Goal: Task Accomplishment & Management: Use online tool/utility

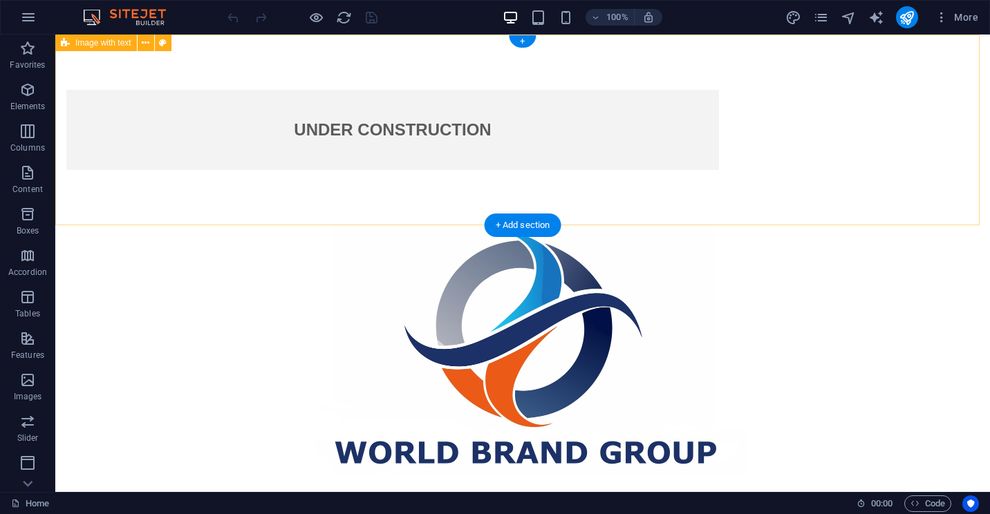
click at [397, 196] on div "UNDER CONSTRUCTION" at bounding box center [522, 130] width 934 height 191
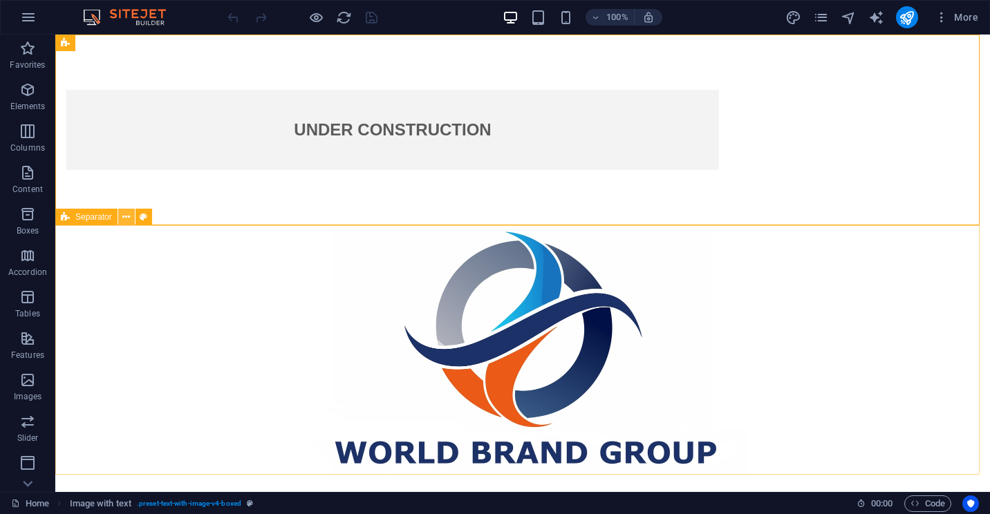
click at [129, 217] on icon at bounding box center [126, 217] width 8 height 15
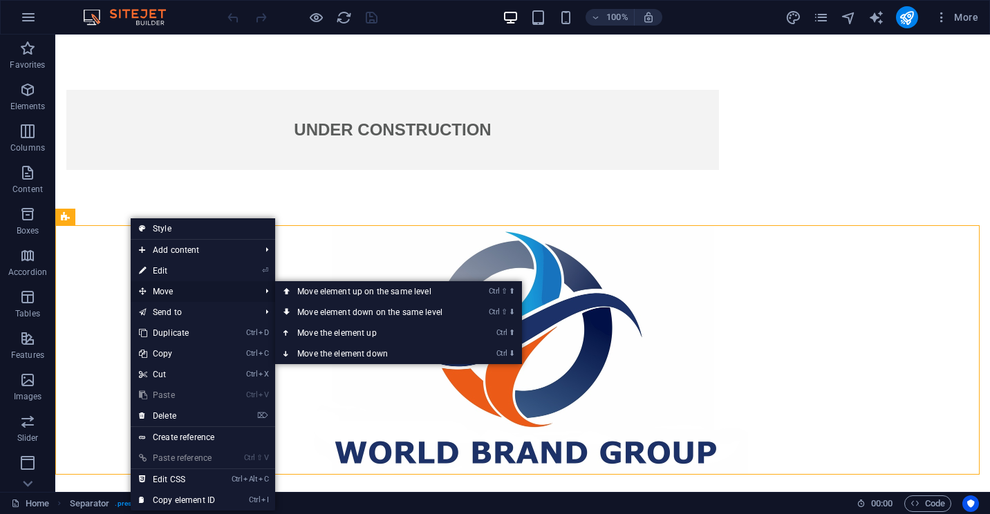
click at [171, 290] on span "Move" at bounding box center [193, 291] width 124 height 21
click at [324, 290] on link "Ctrl ⇧ ⬆ Move element up on the same level" at bounding box center [372, 291] width 195 height 21
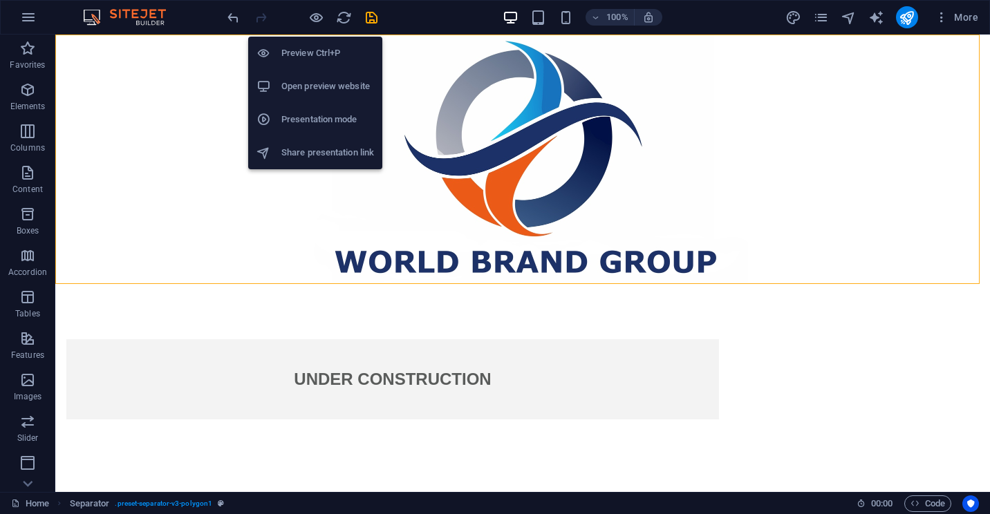
click at [307, 50] on h6 "Preview Ctrl+P" at bounding box center [327, 53] width 93 height 17
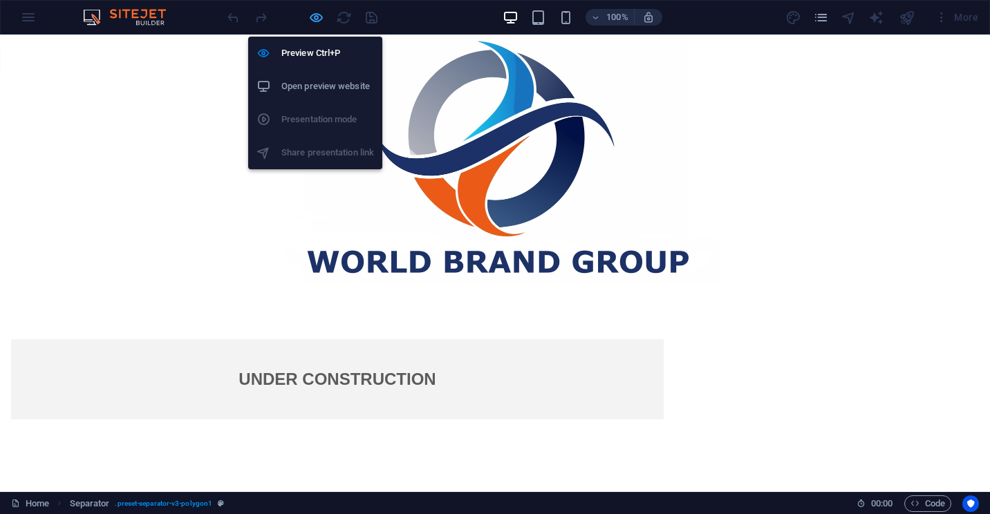
click at [319, 20] on icon "button" at bounding box center [316, 18] width 16 height 16
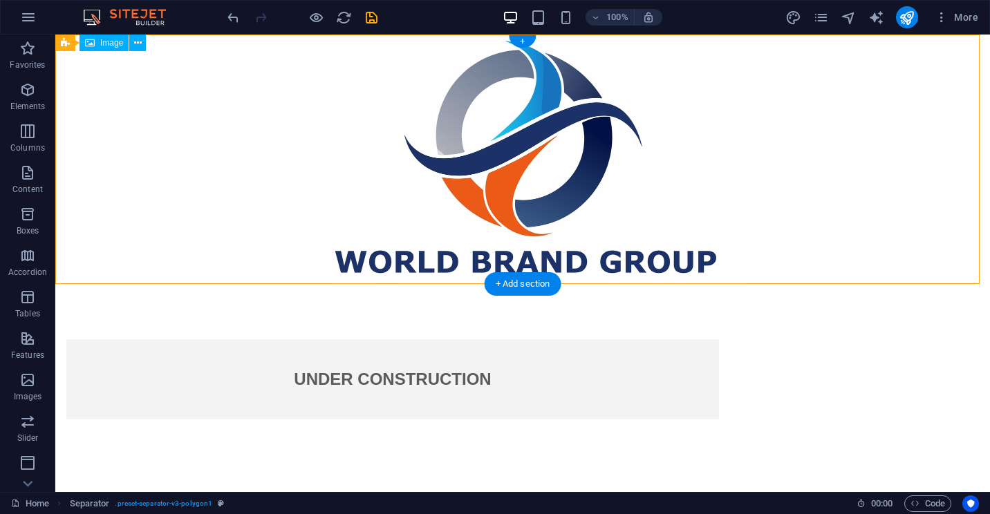
click at [500, 120] on figure at bounding box center [522, 159] width 934 height 249
click at [138, 42] on icon at bounding box center [138, 43] width 8 height 15
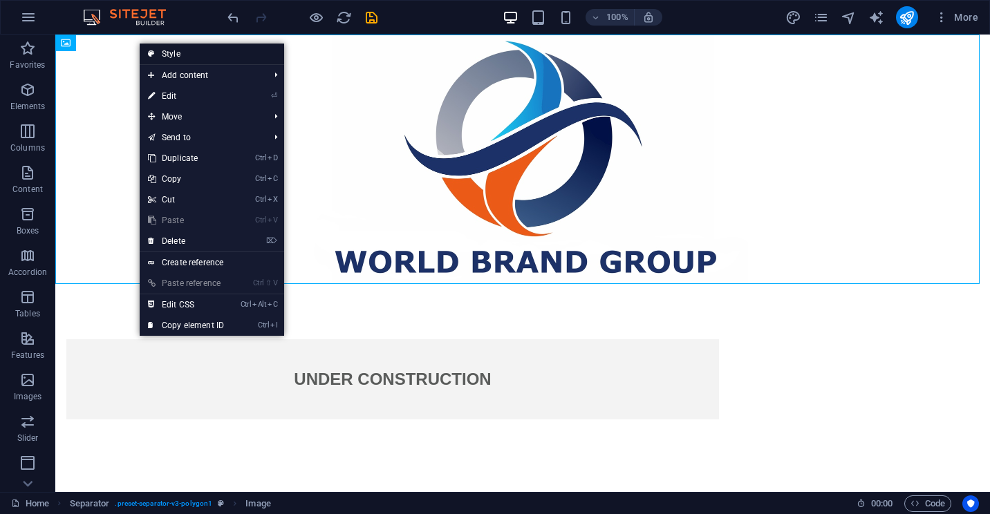
click at [173, 53] on link "Style" at bounding box center [212, 54] width 144 height 21
select select "polygon1"
select select "rem"
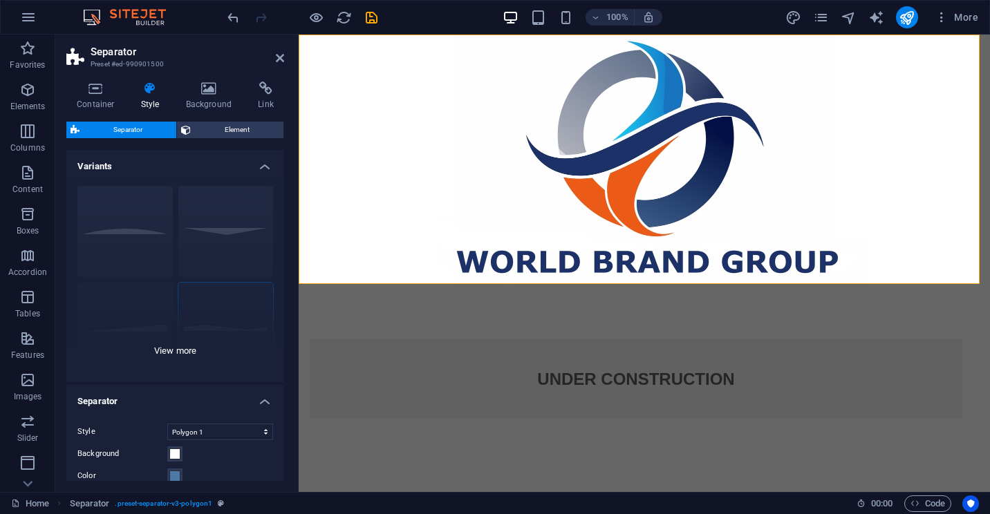
click at [219, 229] on div "Circle Default Diagonal Polygon 1 Polygon 2 Square Zigzag" at bounding box center [175, 278] width 218 height 207
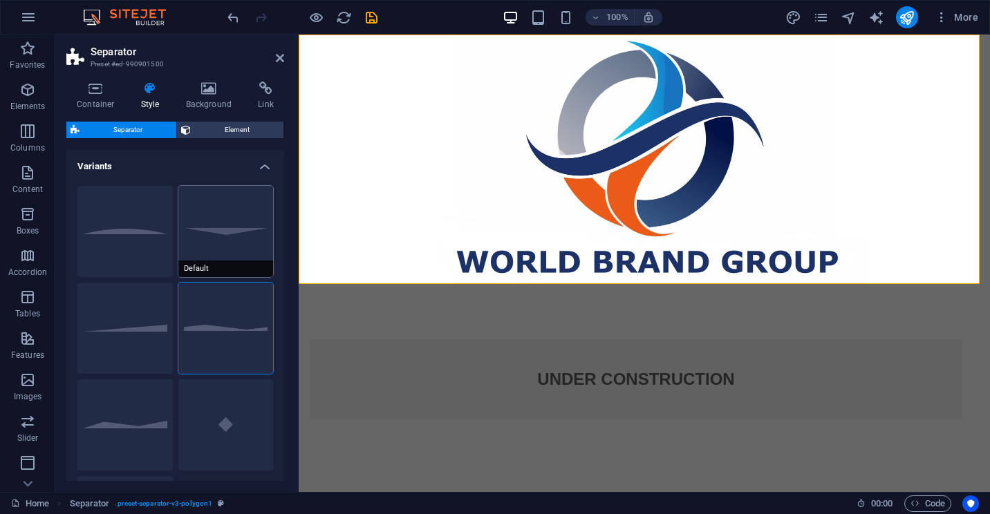
click at [211, 228] on button "Default" at bounding box center [225, 231] width 95 height 91
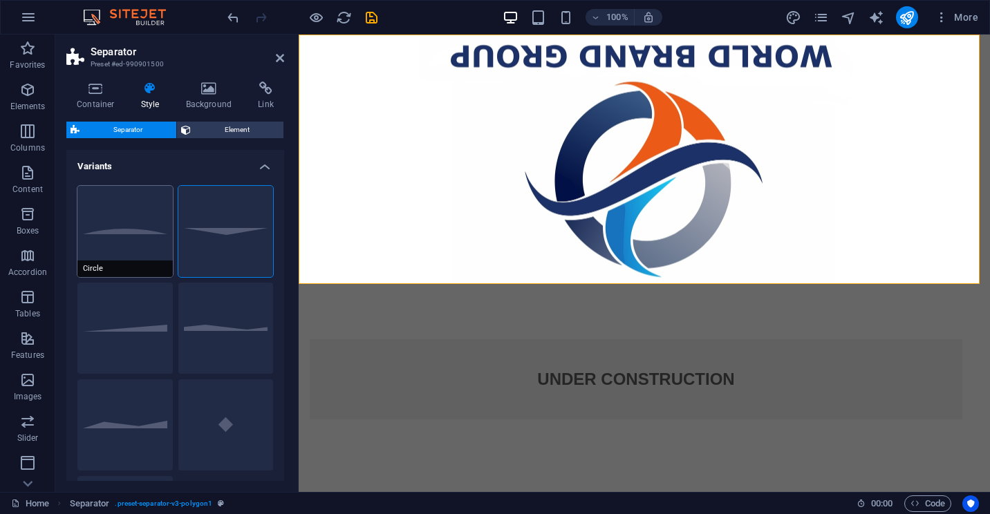
click at [115, 229] on button "Circle" at bounding box center [124, 231] width 95 height 91
select select "circle"
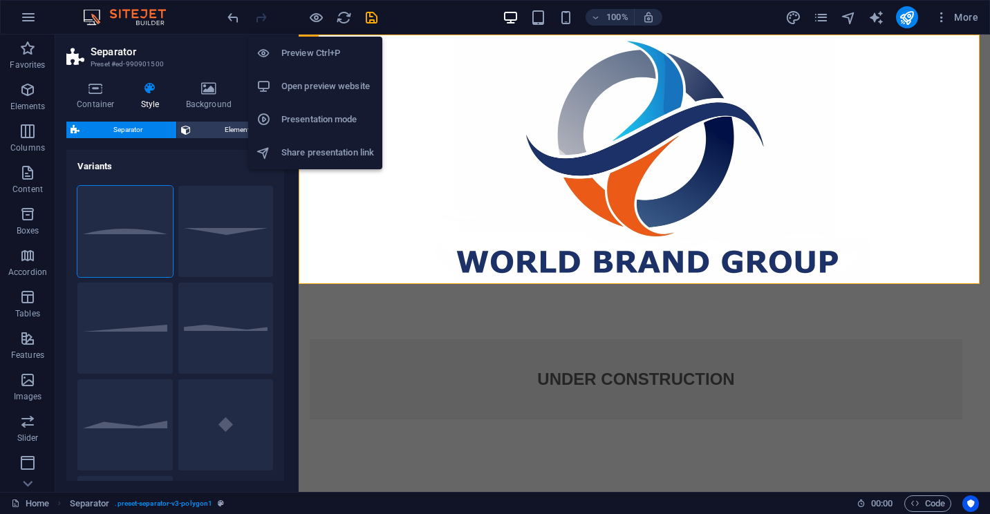
click at [306, 55] on h6 "Preview Ctrl+P" at bounding box center [327, 53] width 93 height 17
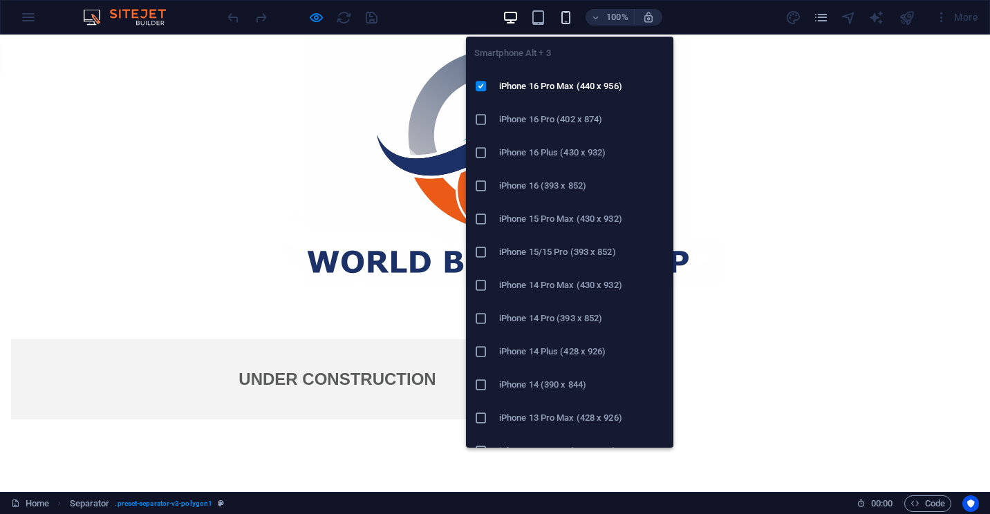
click at [565, 19] on icon "button" at bounding box center [566, 18] width 16 height 16
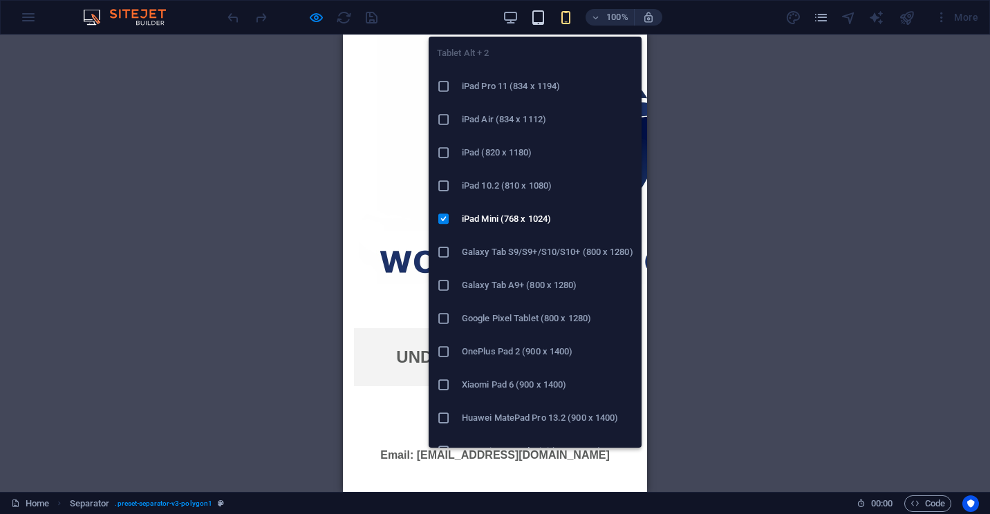
click at [538, 20] on icon "button" at bounding box center [538, 18] width 16 height 16
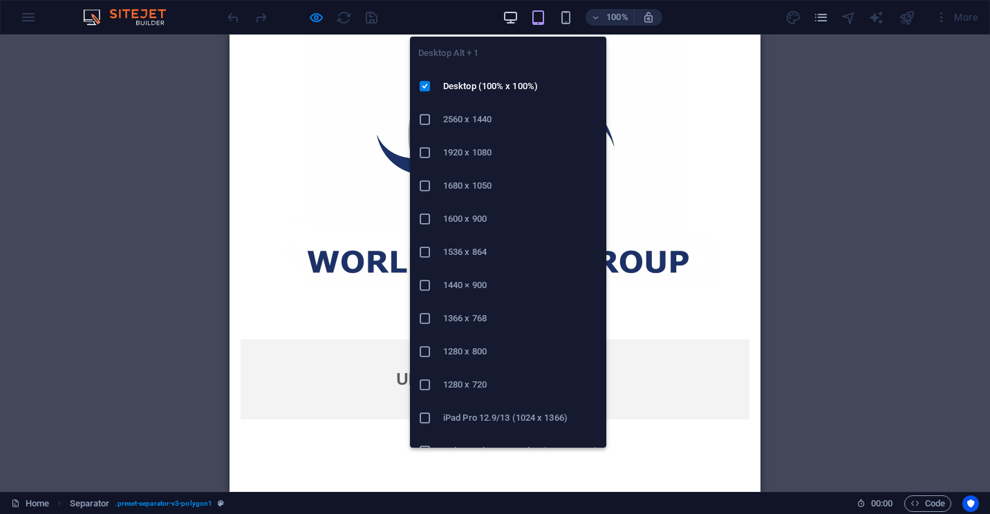
click at [508, 17] on icon "button" at bounding box center [510, 18] width 16 height 16
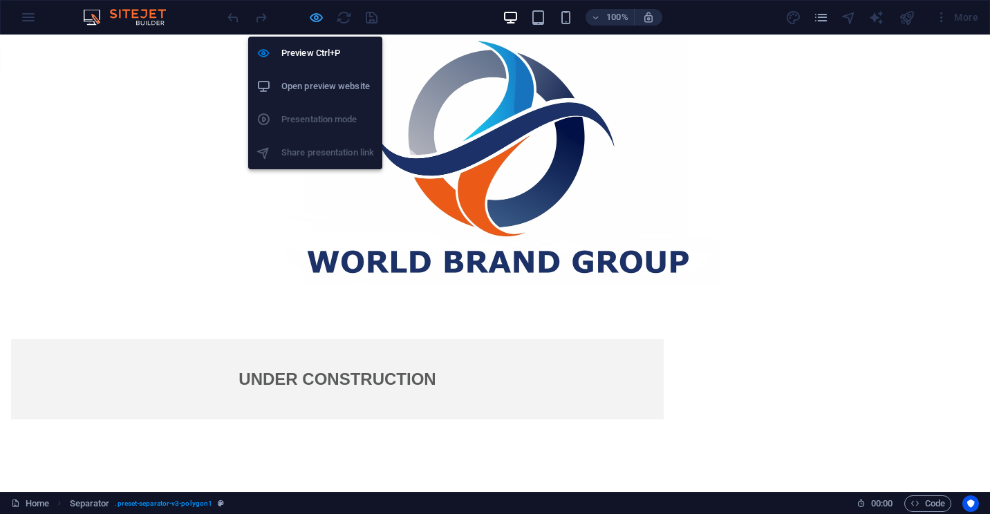
click at [314, 19] on icon "button" at bounding box center [316, 18] width 16 height 16
select select "circle"
select select "rem"
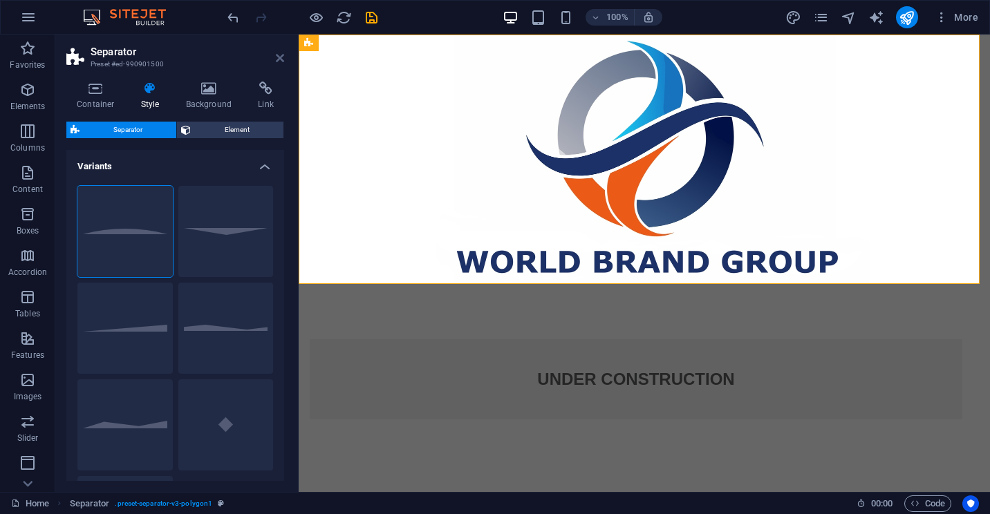
click at [278, 60] on icon at bounding box center [280, 58] width 8 height 11
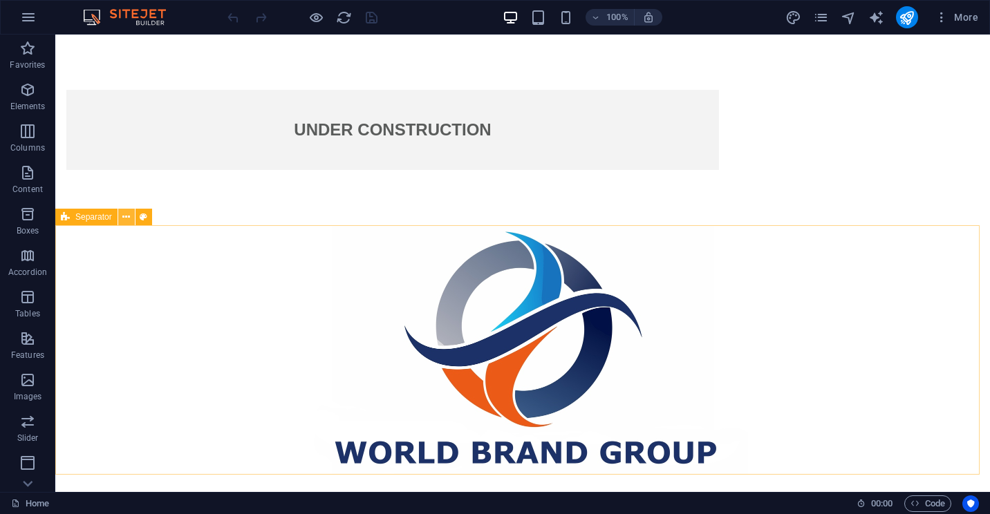
click at [124, 218] on icon at bounding box center [126, 217] width 8 height 15
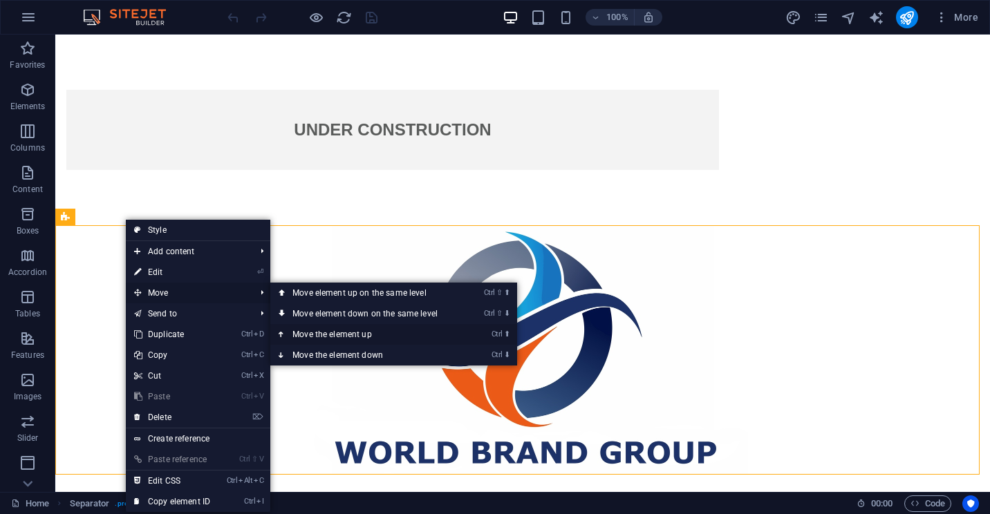
click at [321, 332] on link "Ctrl ⬆ Move the element up" at bounding box center [367, 334] width 195 height 21
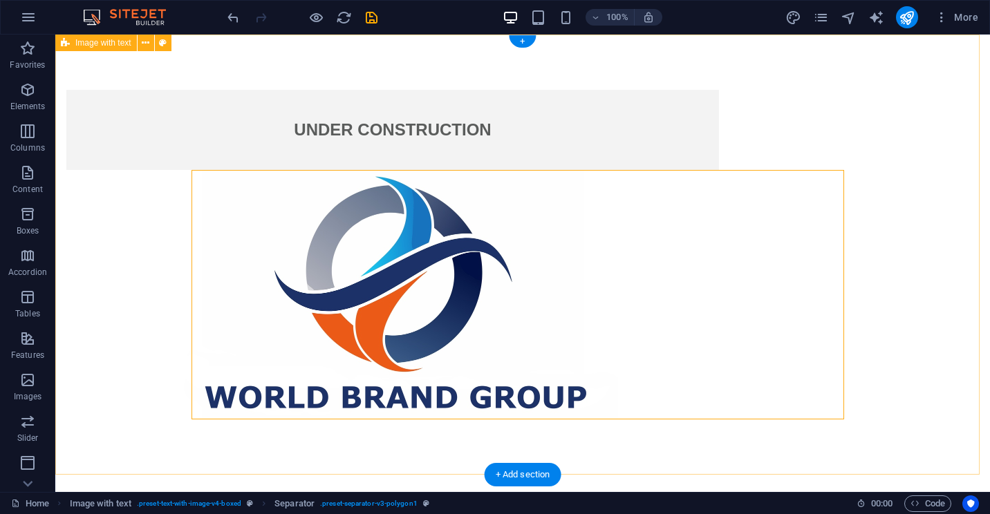
click at [145, 276] on div "UNDER CONSTRUCTION" at bounding box center [522, 255] width 934 height 440
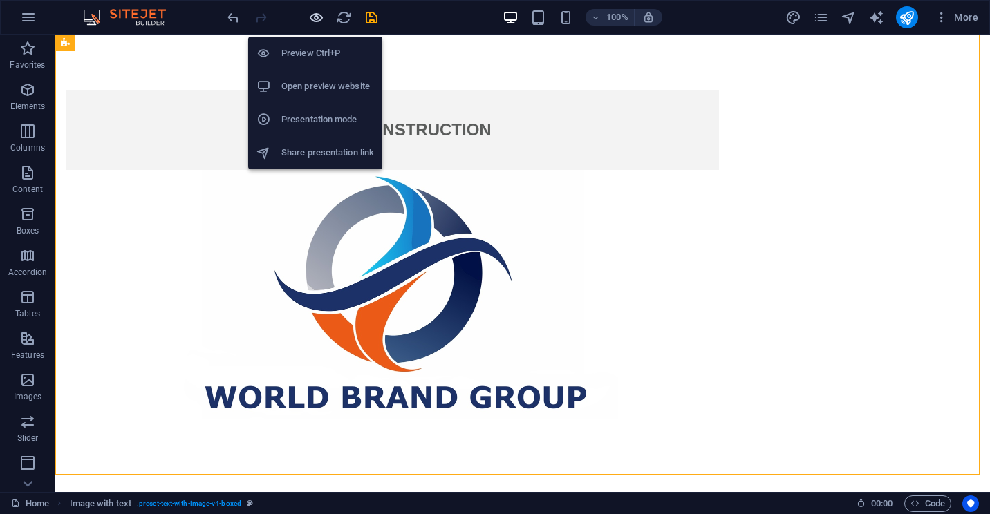
click at [314, 16] on icon "button" at bounding box center [316, 18] width 16 height 16
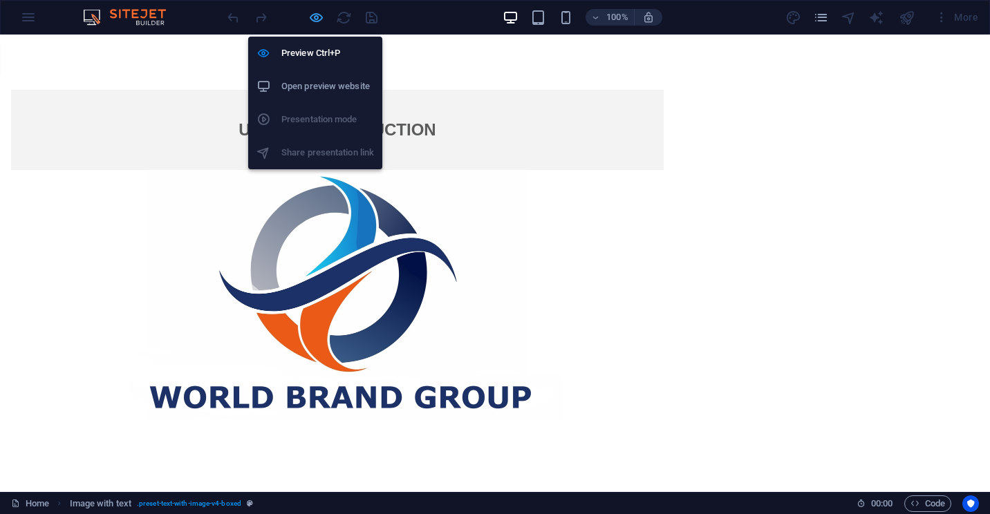
click at [310, 16] on icon "button" at bounding box center [316, 18] width 16 height 16
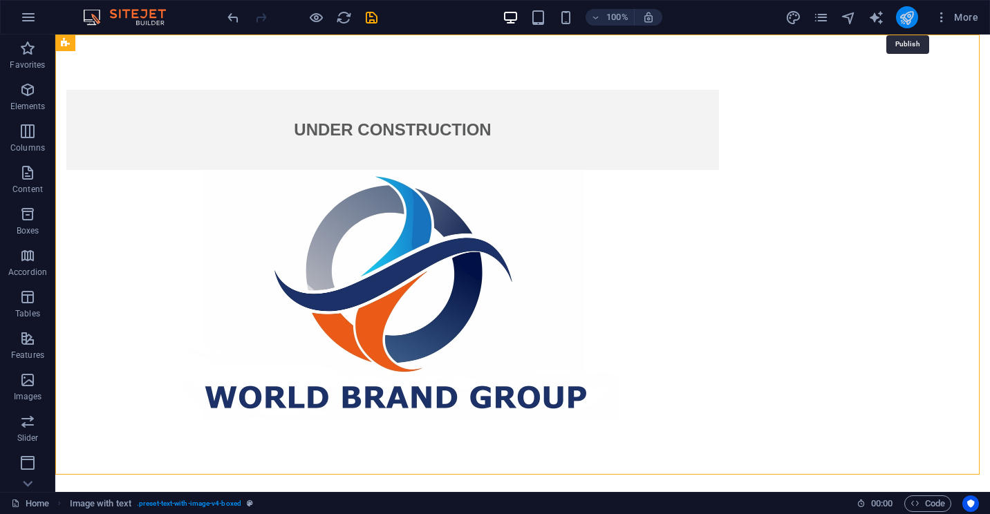
click at [904, 11] on icon "publish" at bounding box center [906, 18] width 16 height 16
